Goal: Task Accomplishment & Management: Manage account settings

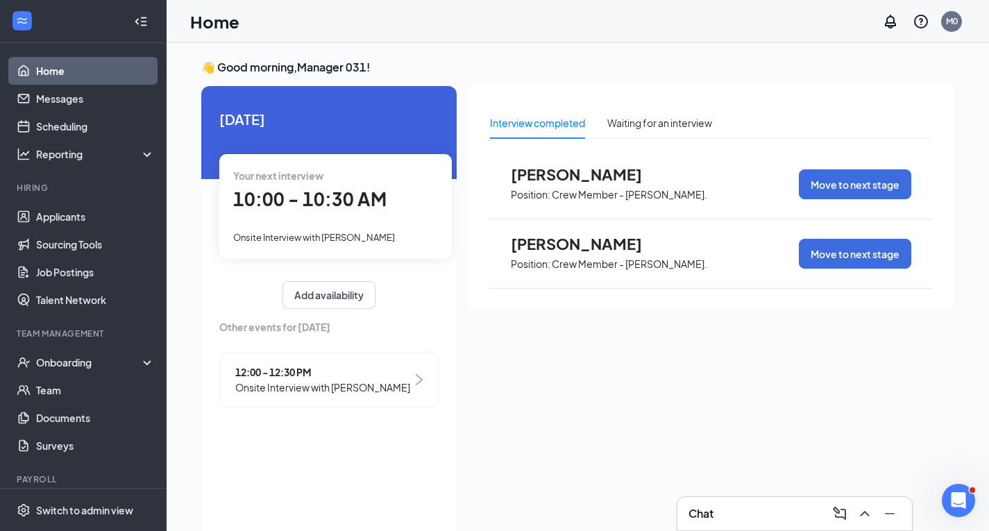
scroll to position [29, 0]
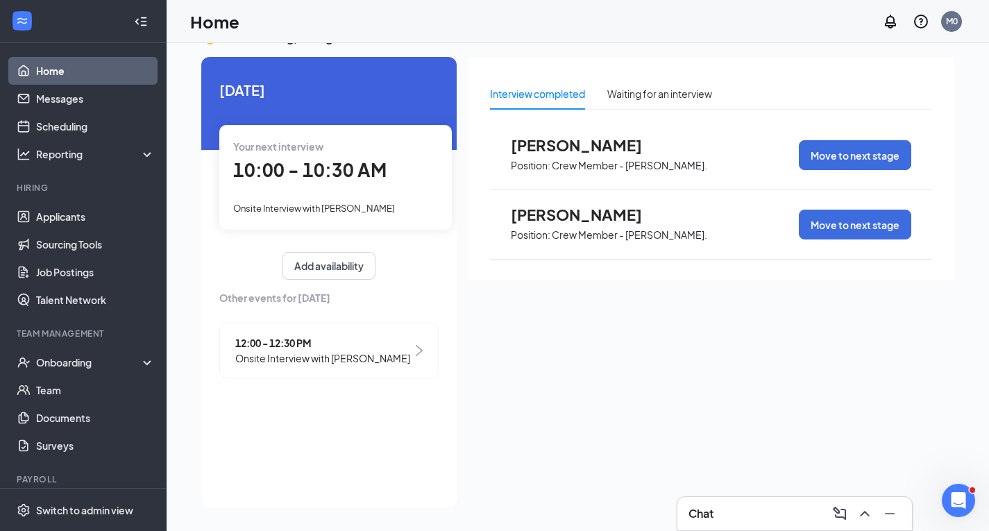
click at [326, 363] on span "Onsite Interview with [PERSON_NAME]" at bounding box center [322, 358] width 175 height 15
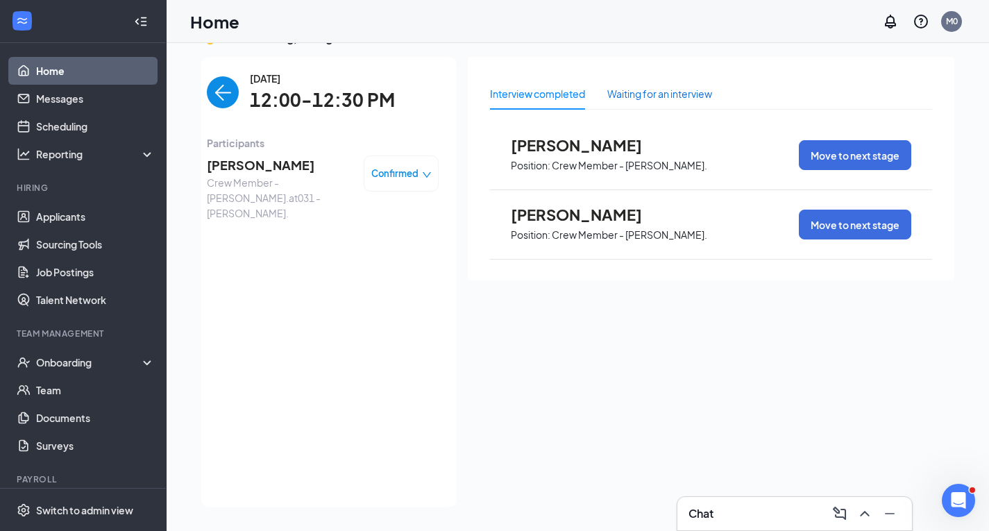
click at [663, 89] on div "Waiting for an interview" at bounding box center [659, 93] width 105 height 15
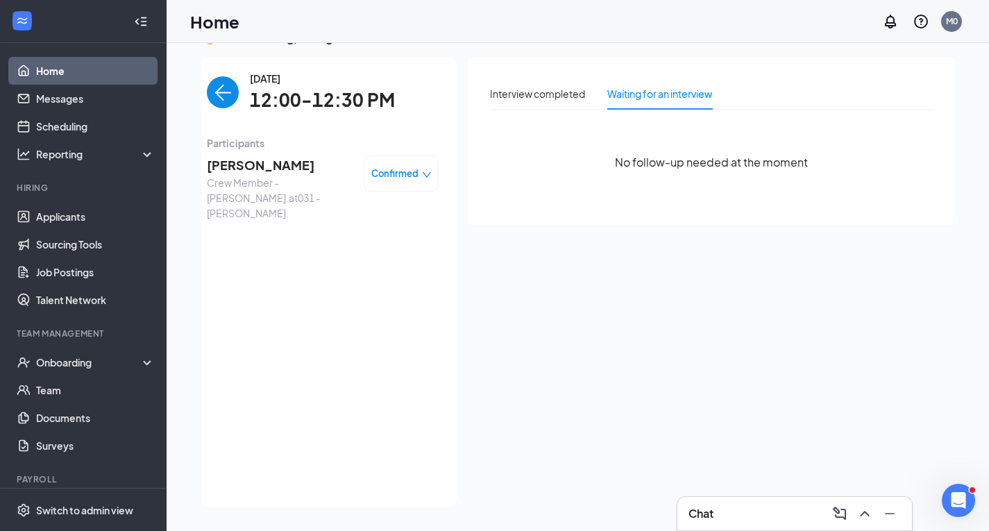
click at [75, 73] on link "Home" at bounding box center [95, 71] width 119 height 28
click at [246, 143] on span "Participants" at bounding box center [323, 142] width 232 height 15
click at [333, 111] on span "12:00-12:30 PM" at bounding box center [322, 100] width 145 height 28
click at [336, 111] on span "12:00-12:30 PM" at bounding box center [322, 100] width 145 height 28
click at [101, 68] on link "Home" at bounding box center [95, 71] width 119 height 28
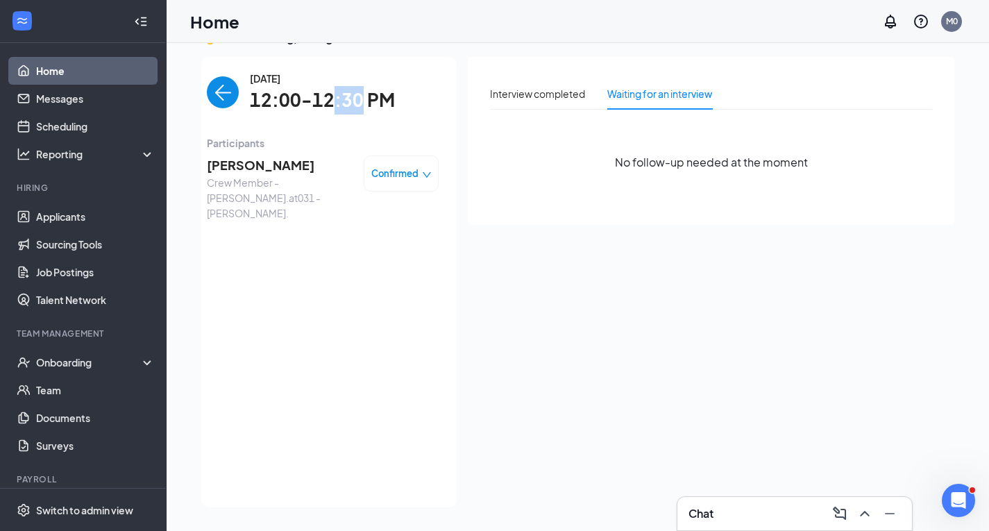
click at [101, 68] on link "Home" at bounding box center [95, 71] width 119 height 28
click at [242, 148] on span "Participants" at bounding box center [323, 142] width 232 height 15
click at [363, 111] on span "12:00-12:30 PM" at bounding box center [322, 100] width 145 height 28
click at [562, 90] on div "Interview completed" at bounding box center [537, 93] width 95 height 15
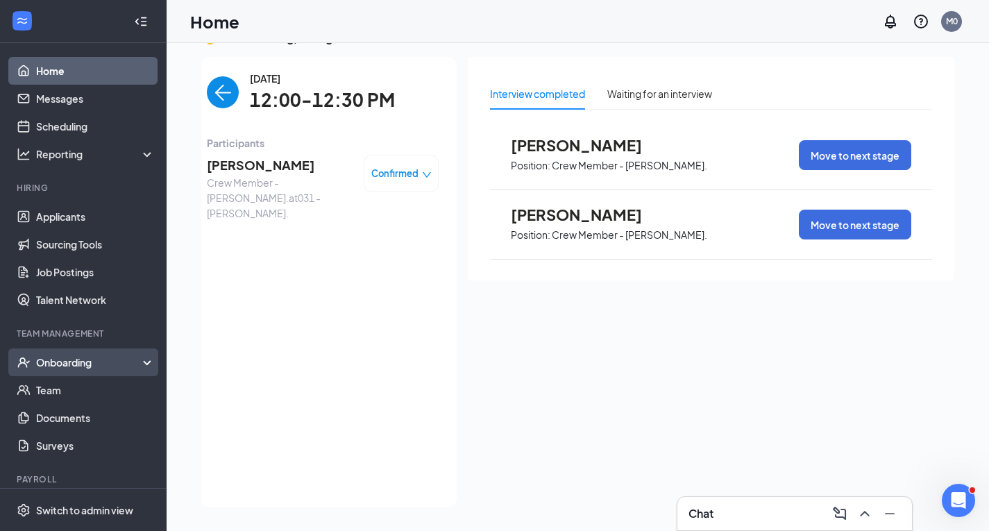
click at [85, 371] on div "Onboarding" at bounding box center [83, 362] width 167 height 28
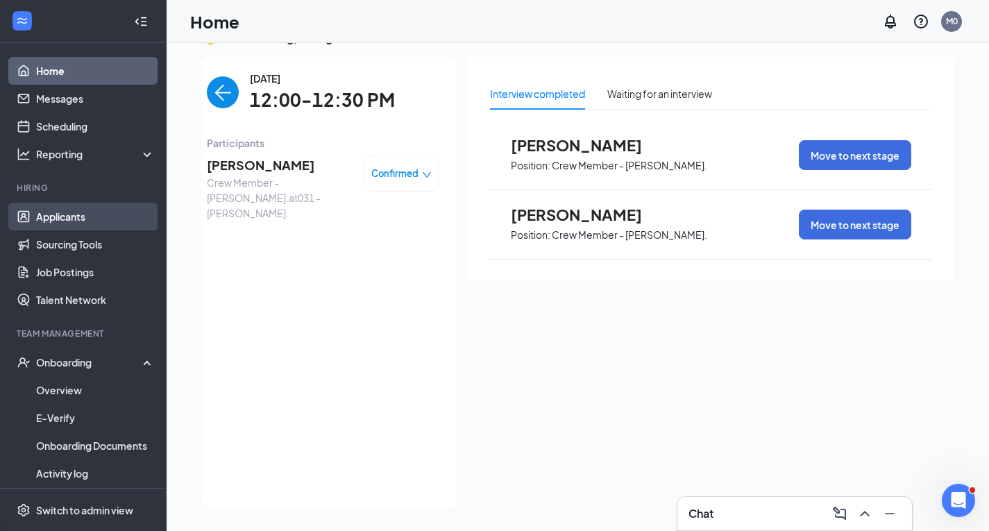
click at [111, 225] on link "Applicants" at bounding box center [95, 217] width 119 height 28
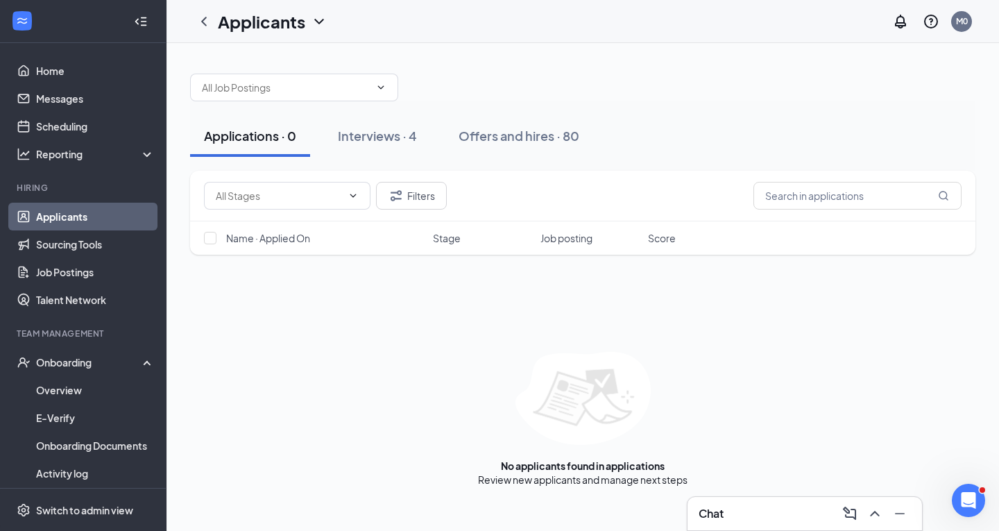
click at [321, 118] on div "Applications · 0 Interviews · 4 Offers and hires · 80" at bounding box center [583, 136] width 786 height 42
click at [338, 148] on button "Interviews · 4" at bounding box center [377, 136] width 107 height 42
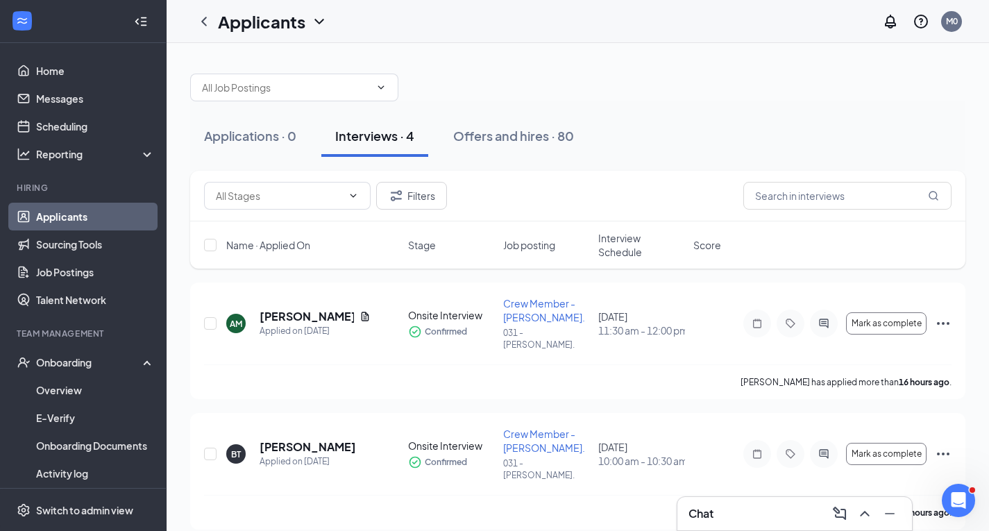
drag, startPoint x: 488, startPoint y: 151, endPoint x: 440, endPoint y: 140, distance: 49.2
click at [485, 151] on button "Offers and hires · 80" at bounding box center [513, 136] width 149 height 42
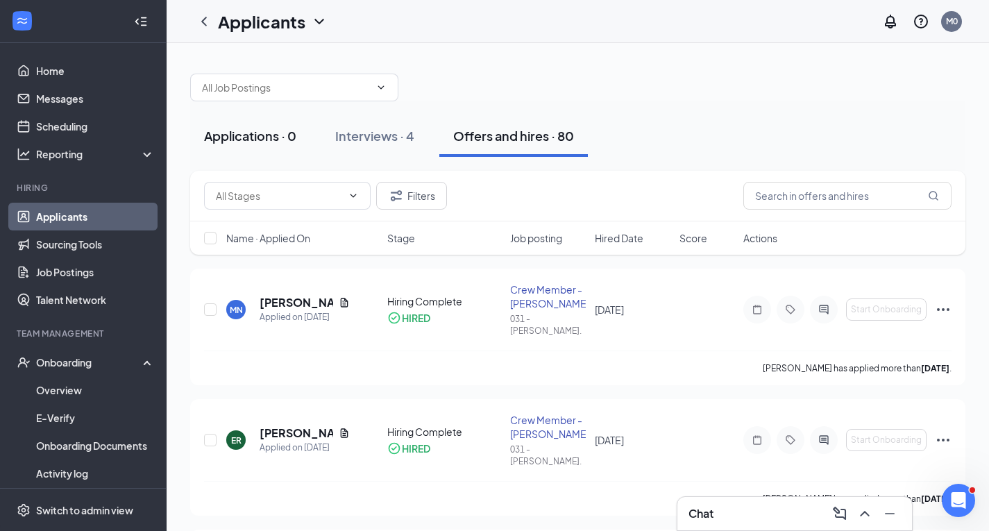
click at [265, 155] on button "Applications · 0" at bounding box center [250, 136] width 120 height 42
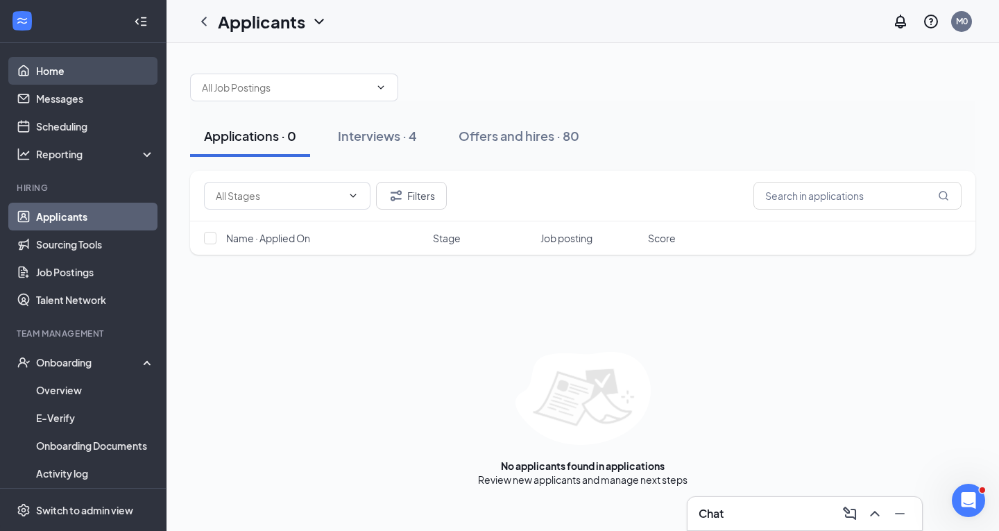
click at [61, 81] on link "Home" at bounding box center [95, 71] width 119 height 28
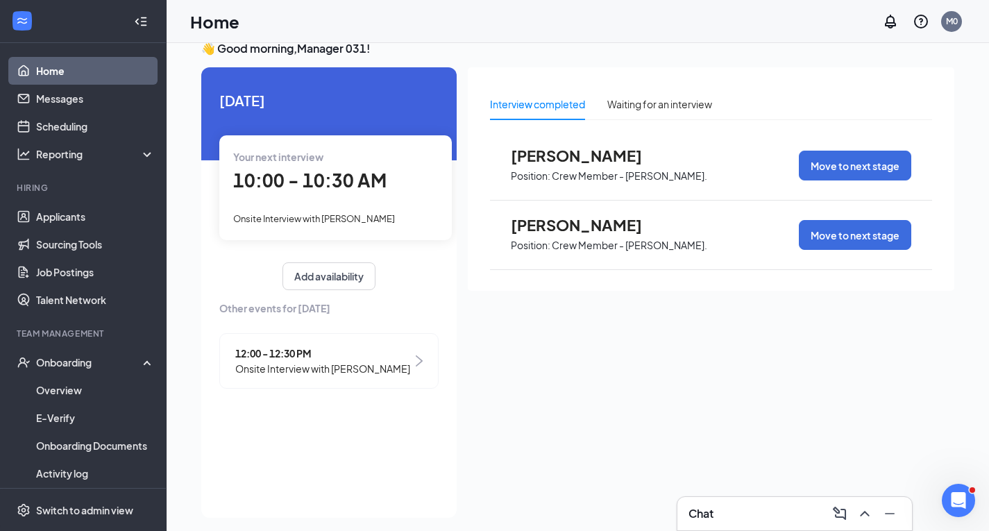
scroll to position [29, 0]
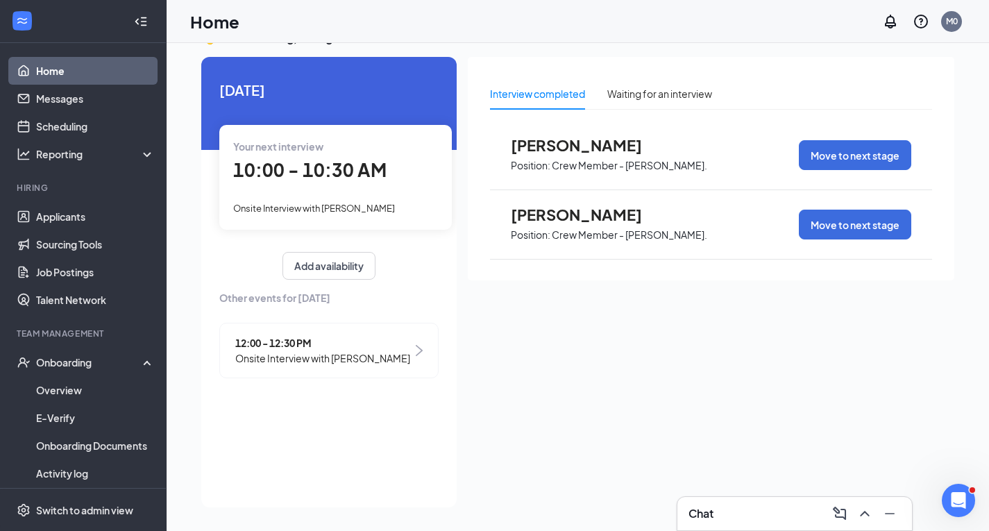
click at [358, 366] on span "Onsite Interview with [PERSON_NAME]" at bounding box center [322, 358] width 175 height 15
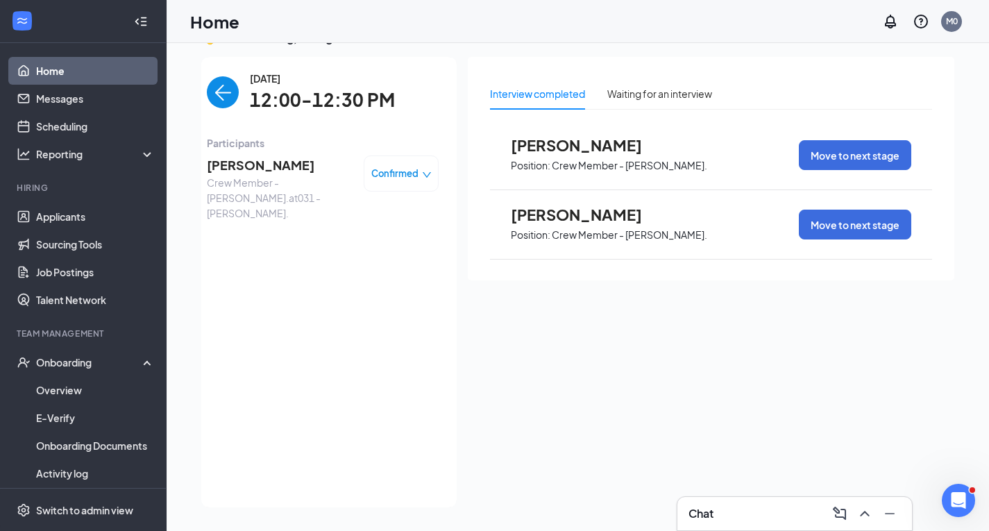
click at [232, 99] on img "back-button" at bounding box center [223, 92] width 32 height 32
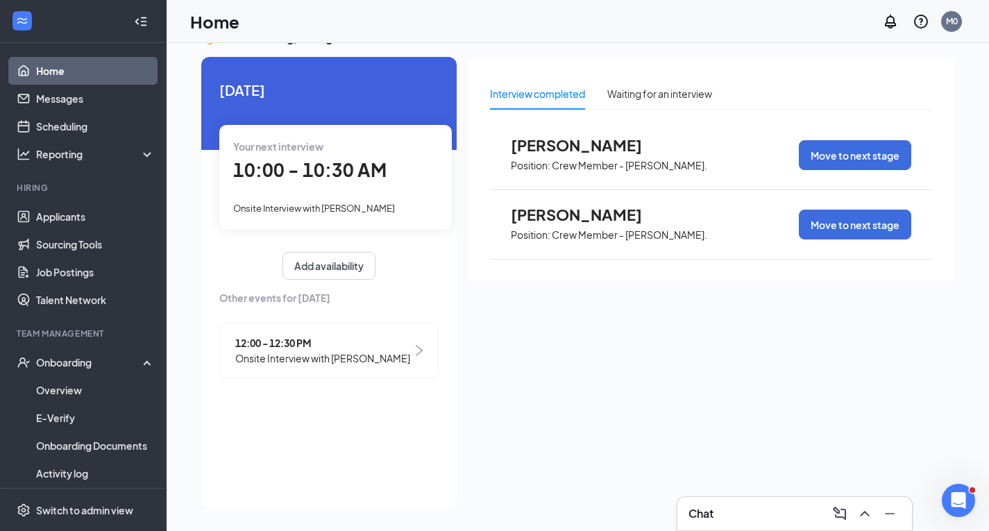
click at [600, 149] on span "[PERSON_NAME]" at bounding box center [587, 145] width 153 height 18
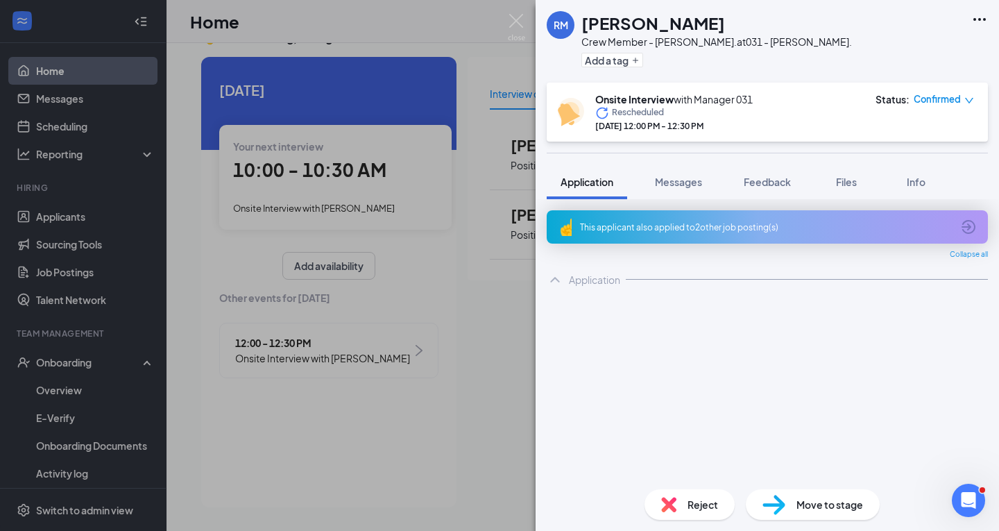
click at [489, 189] on div "RM Rahniece [PERSON_NAME] Crew Member - [PERSON_NAME]. at 031 - [PERSON_NAME]. …" at bounding box center [499, 265] width 999 height 531
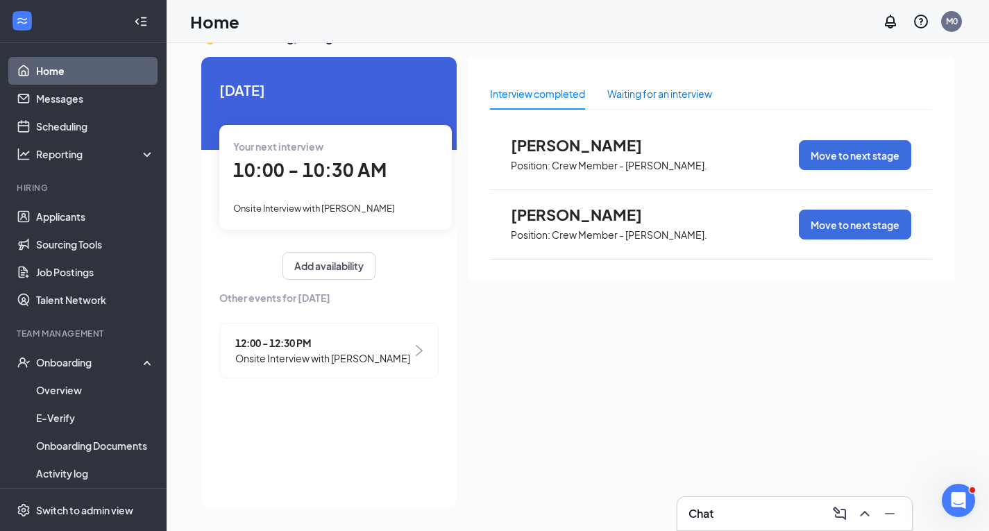
drag, startPoint x: 612, startPoint y: 87, endPoint x: 621, endPoint y: 81, distance: 11.0
click at [615, 85] on div "Waiting for an interview" at bounding box center [659, 94] width 105 height 32
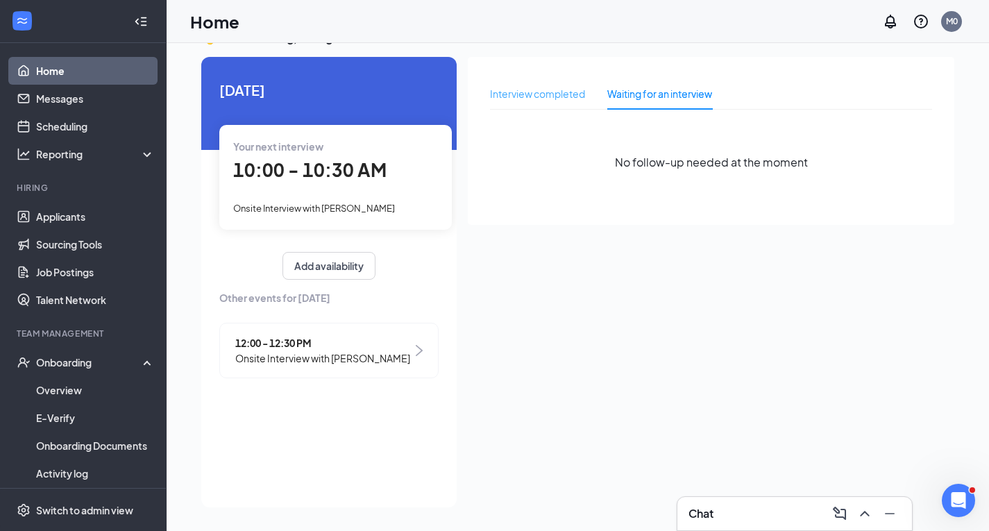
drag, startPoint x: 524, startPoint y: 101, endPoint x: 508, endPoint y: 106, distance: 16.7
click at [523, 101] on div "Interview completed" at bounding box center [537, 94] width 95 height 32
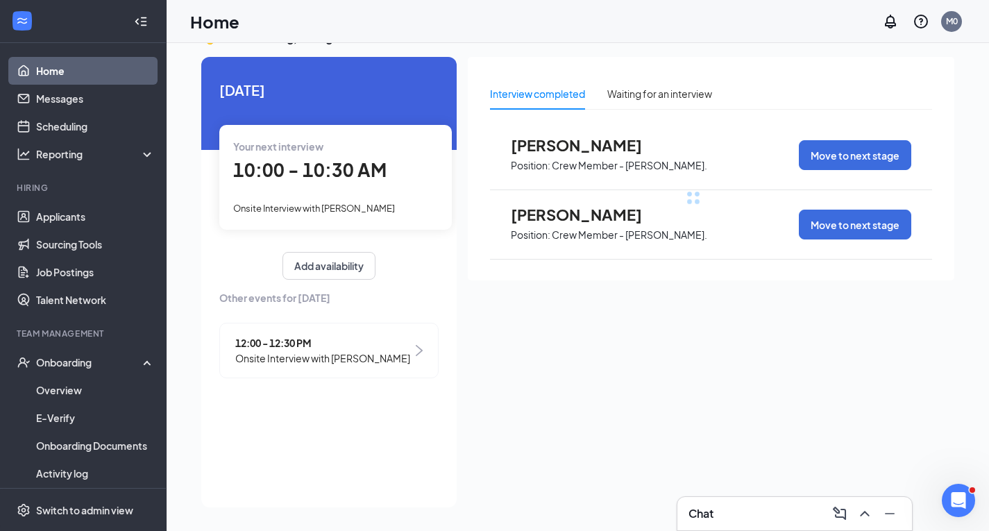
click at [514, 106] on div "Interview completed" at bounding box center [537, 94] width 95 height 32
click at [664, 75] on div "Interview completed Waiting for an interview [PERSON_NAME] Position: Crew Membe…" at bounding box center [711, 168] width 487 height 223
click at [664, 85] on div "Waiting for an interview" at bounding box center [659, 94] width 105 height 32
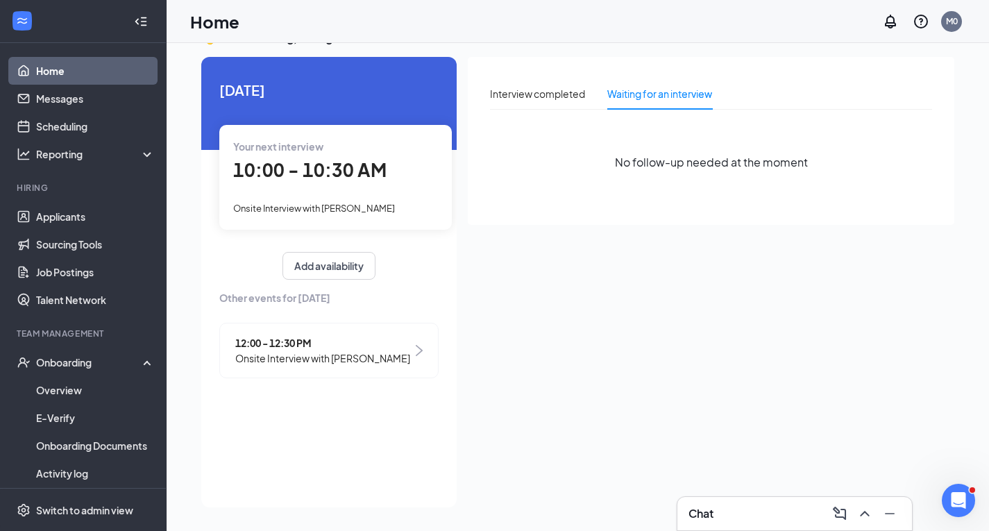
click at [307, 366] on span "Onsite Interview with [PERSON_NAME]" at bounding box center [322, 358] width 175 height 15
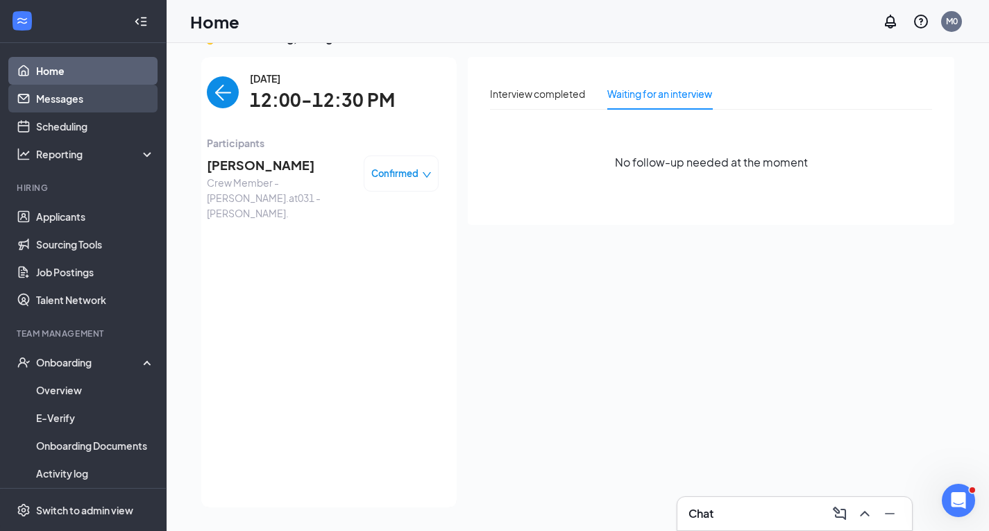
click at [84, 99] on link "Messages" at bounding box center [95, 99] width 119 height 28
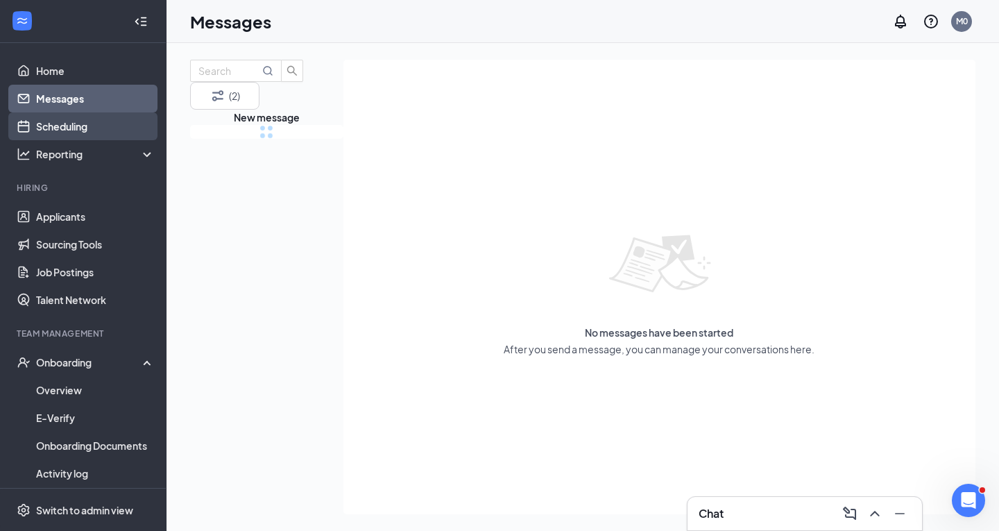
click at [83, 115] on link "Scheduling" at bounding box center [95, 126] width 119 height 28
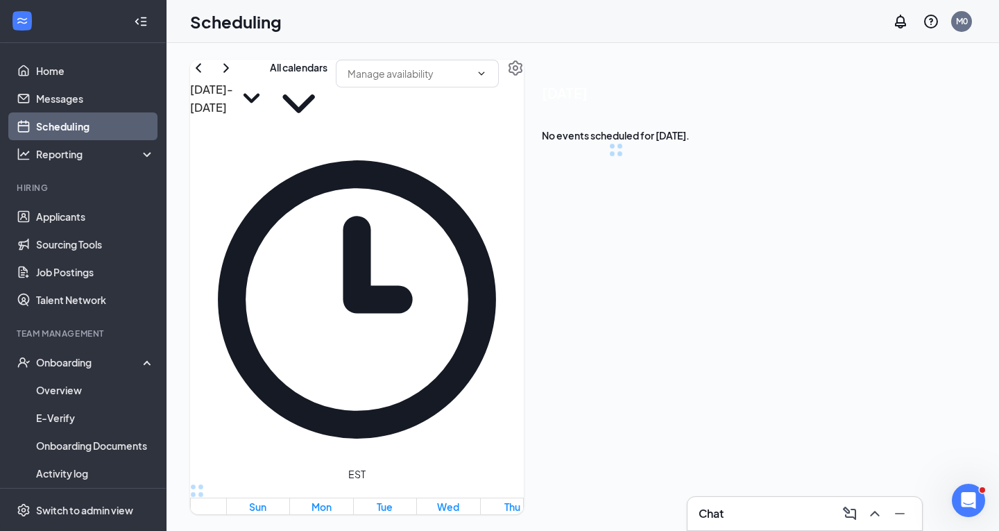
scroll to position [682, 0]
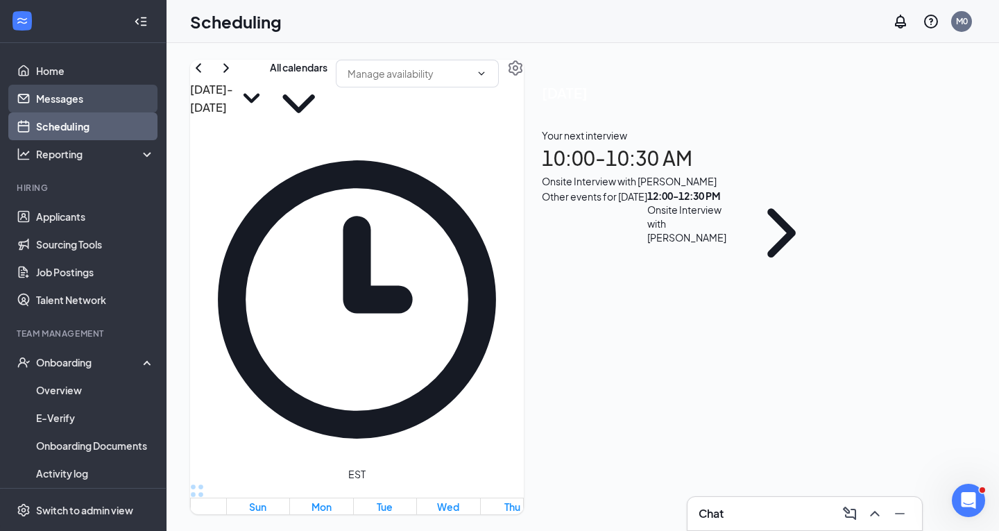
click at [80, 109] on link "Messages" at bounding box center [95, 99] width 119 height 28
